Goal: Information Seeking & Learning: Find specific fact

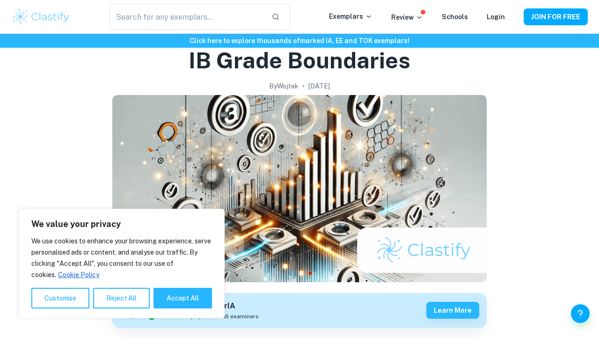
scroll to position [39, 0]
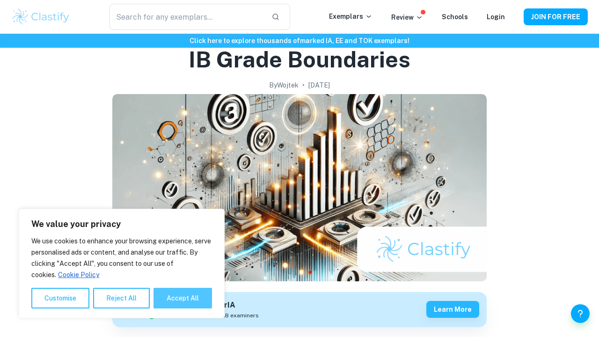
click at [189, 304] on button "Accept All" at bounding box center [182, 298] width 58 height 21
checkbox input "true"
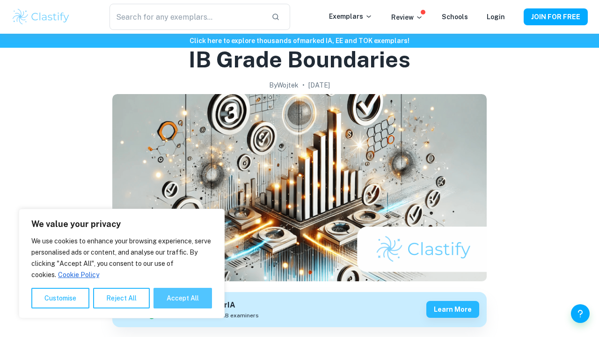
checkbox input "true"
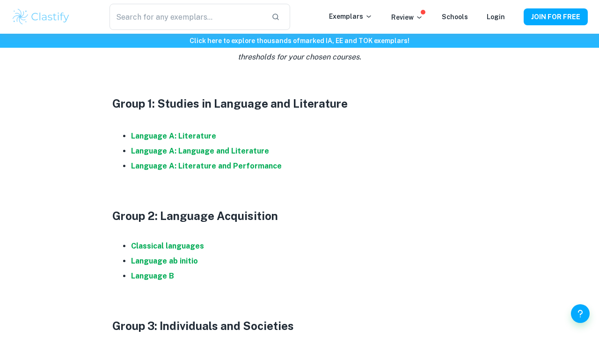
scroll to position [476, 0]
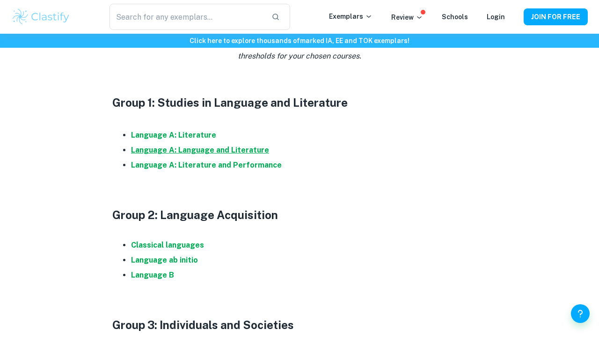
click at [221, 149] on strong "Language A: Language and Literature" at bounding box center [200, 149] width 138 height 9
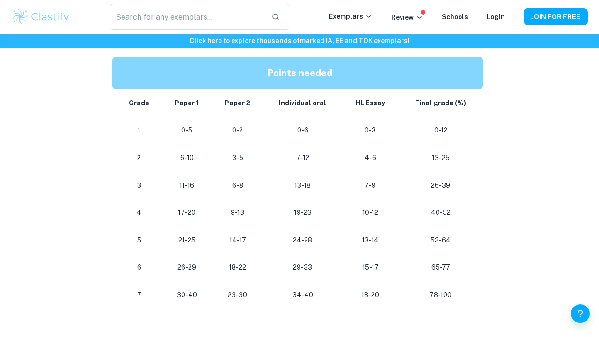
scroll to position [540, 0]
